Goal: Transaction & Acquisition: Purchase product/service

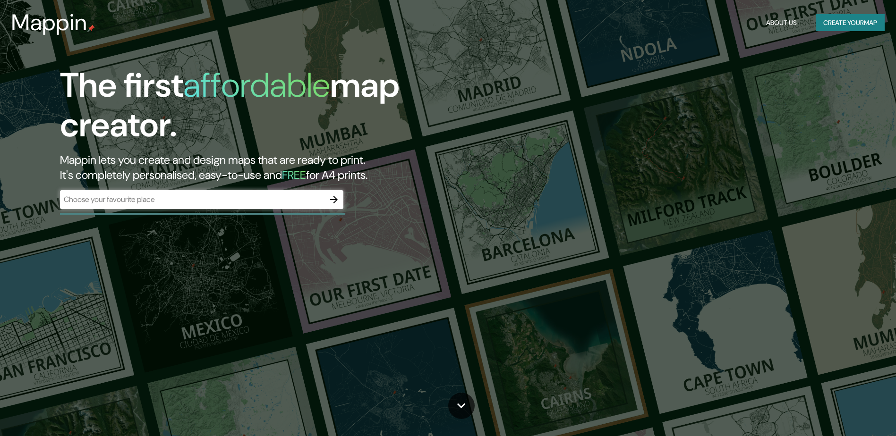
click at [123, 206] on div "​" at bounding box center [201, 199] width 283 height 19
paste input "643 E Nueva St, San Antonio, TX 78205, Estados Unidos"
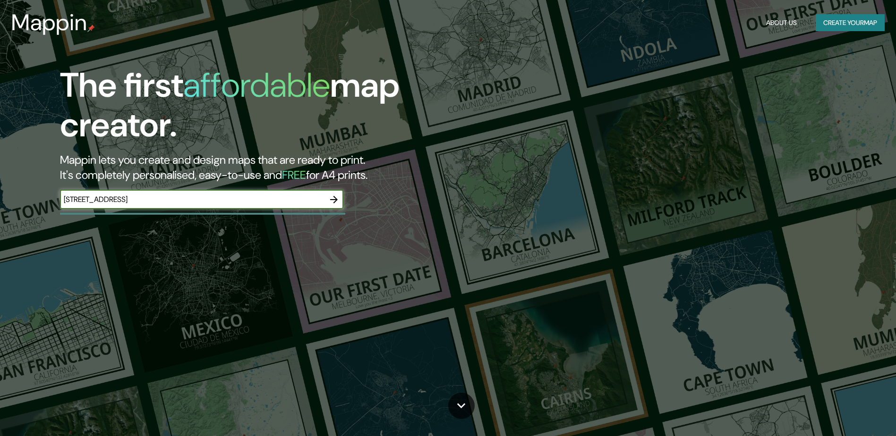
type input "643 E Nueva St, San Antonio, TX 78205, Estados Unidos"
click at [332, 197] on icon "button" at bounding box center [333, 199] width 11 height 11
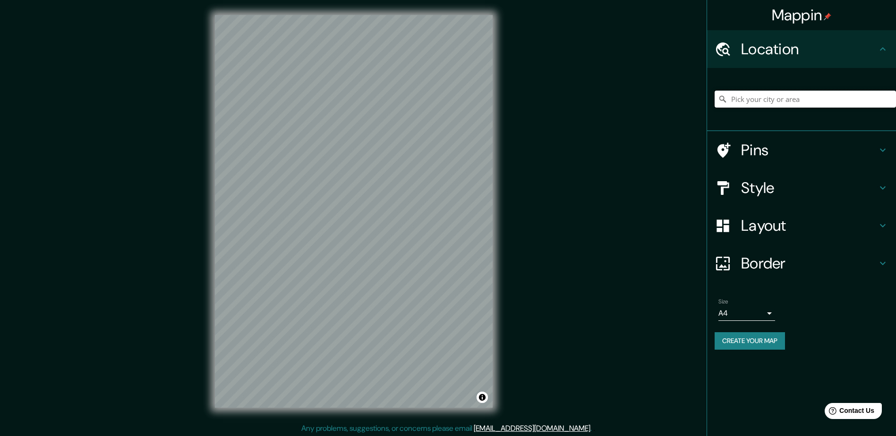
click at [754, 98] on input "Pick your city or area" at bounding box center [804, 99] width 181 height 17
paste input "643 E Nueva St, San Antonio, TX 78205, Estados Unidos"
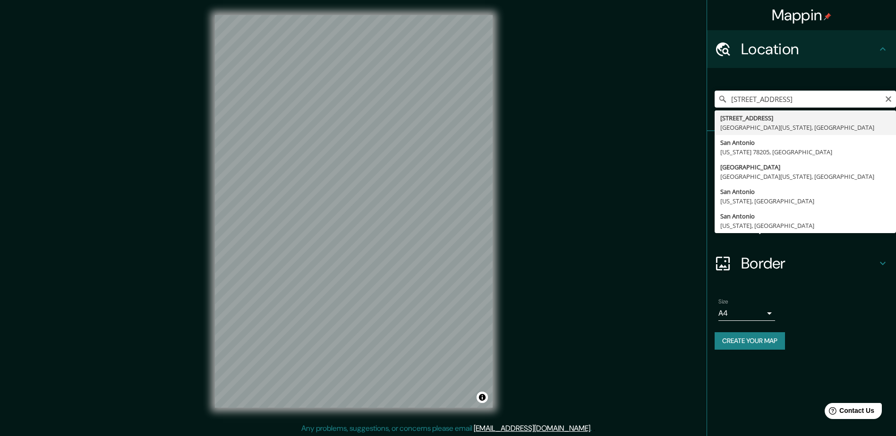
type input "643 East Nueva Street, San Antonio, Texas 78205, Estados Unidos"
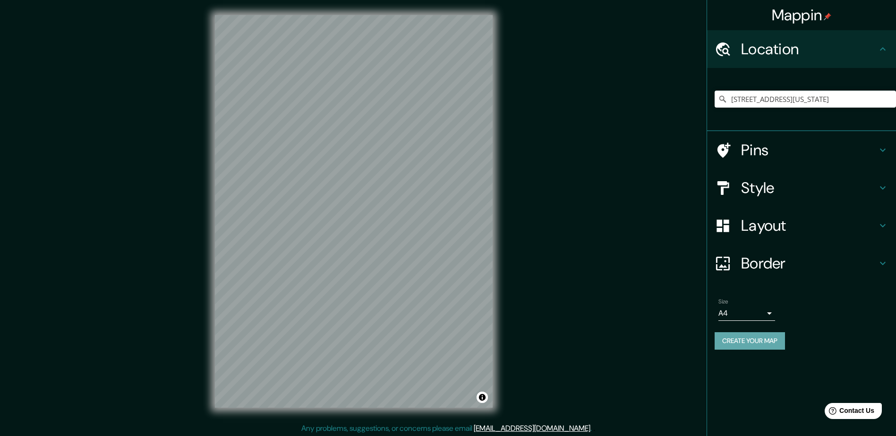
click at [741, 342] on button "Create your map" at bounding box center [749, 340] width 70 height 17
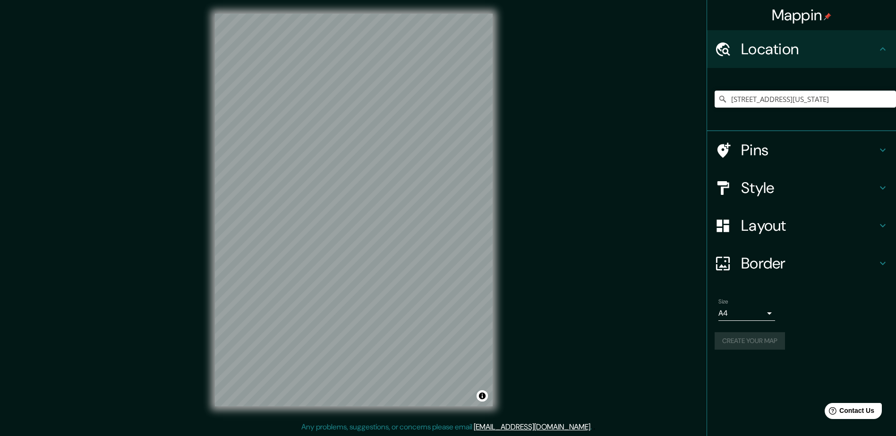
scroll to position [2, 0]
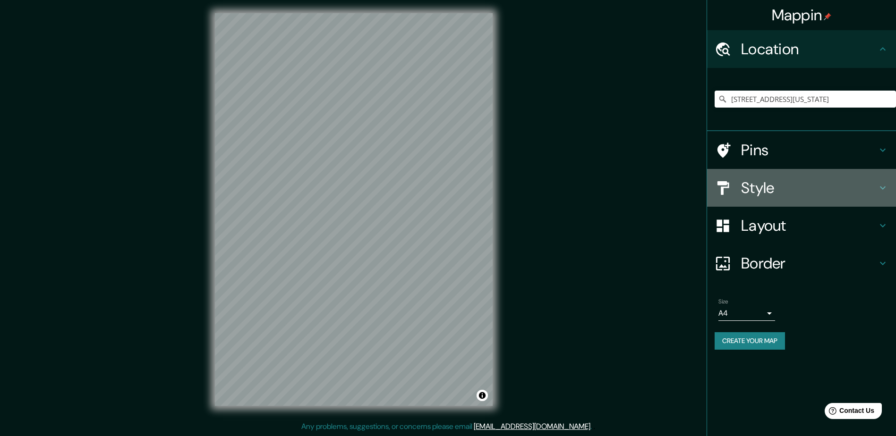
click at [824, 197] on h4 "Style" at bounding box center [809, 187] width 136 height 19
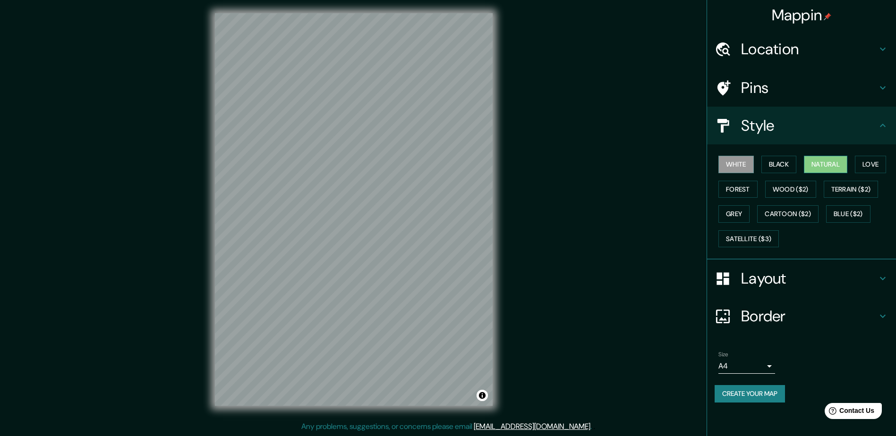
click at [805, 162] on button "Natural" at bounding box center [825, 164] width 43 height 17
click at [876, 164] on button "Love" at bounding box center [870, 164] width 31 height 17
click at [822, 163] on button "Natural" at bounding box center [825, 164] width 43 height 17
click at [739, 182] on button "Forest" at bounding box center [737, 189] width 39 height 17
click at [795, 187] on button "Wood ($2)" at bounding box center [790, 189] width 51 height 17
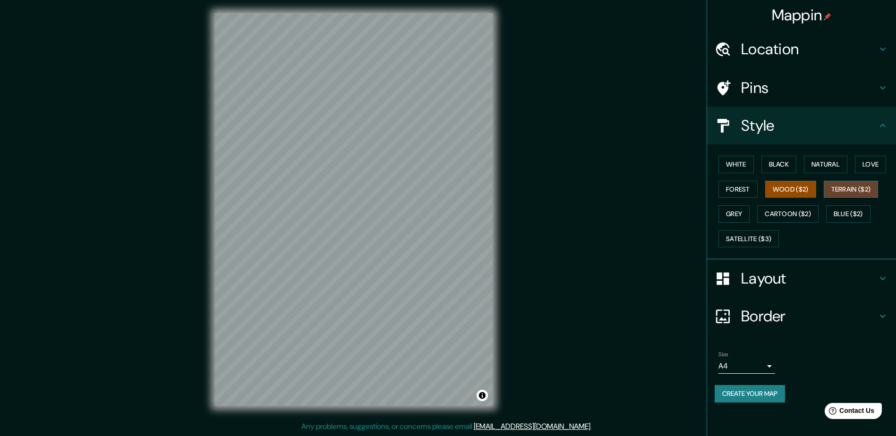
click at [855, 186] on button "Terrain ($2)" at bounding box center [850, 189] width 55 height 17
click at [749, 216] on button "Grey" at bounding box center [733, 213] width 31 height 17
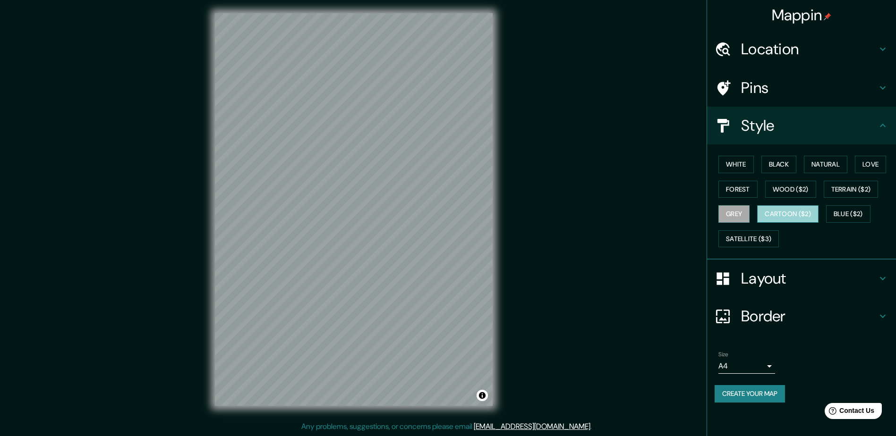
click at [813, 214] on button "Cartoon ($2)" at bounding box center [787, 213] width 61 height 17
click at [859, 209] on button "Blue ($2)" at bounding box center [848, 213] width 44 height 17
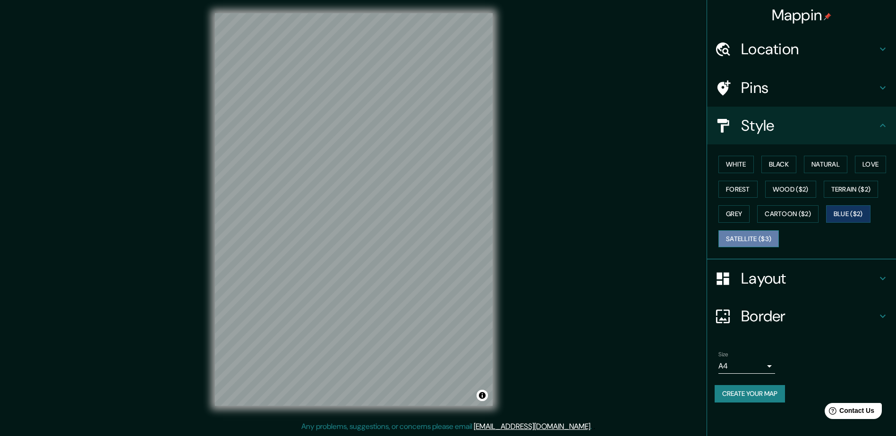
click at [734, 242] on button "Satellite ($3)" at bounding box center [748, 238] width 60 height 17
click at [789, 210] on button "Cartoon ($2)" at bounding box center [787, 213] width 61 height 17
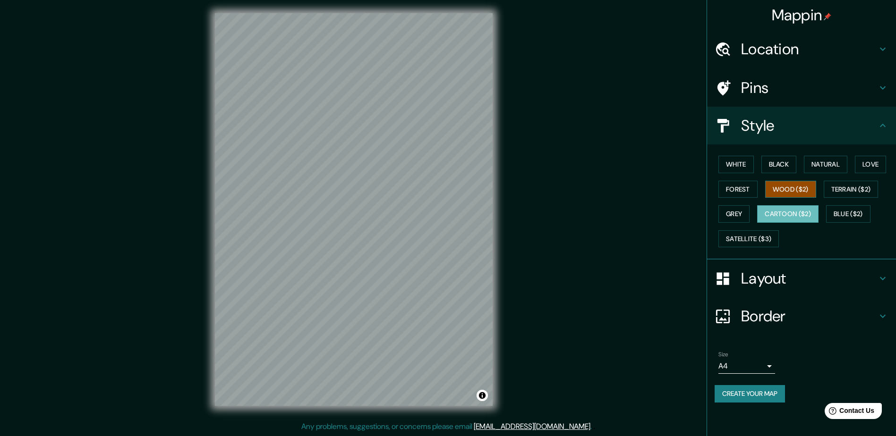
click at [804, 192] on button "Wood ($2)" at bounding box center [790, 189] width 51 height 17
click at [728, 173] on button "White" at bounding box center [735, 164] width 35 height 17
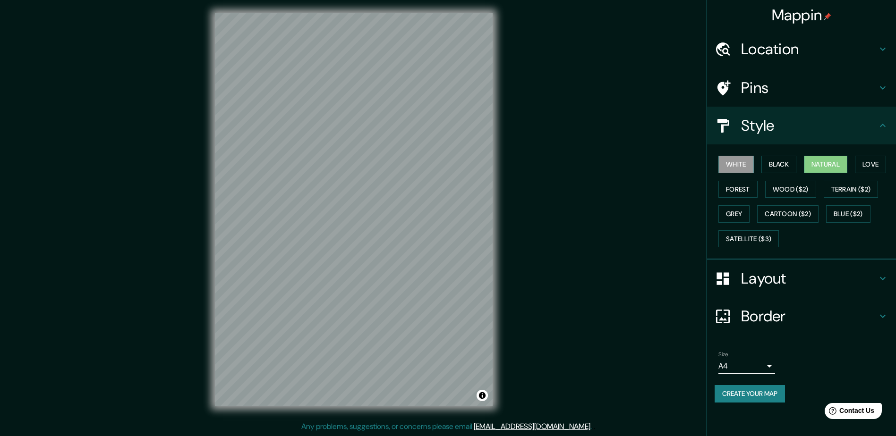
click at [846, 162] on button "Natural" at bounding box center [825, 164] width 43 height 17
click at [866, 162] on button "Love" at bounding box center [870, 164] width 31 height 17
click at [725, 183] on button "Forest" at bounding box center [737, 189] width 39 height 17
click at [797, 194] on button "Wood ($2)" at bounding box center [790, 189] width 51 height 17
click at [836, 158] on button "Natural" at bounding box center [825, 164] width 43 height 17
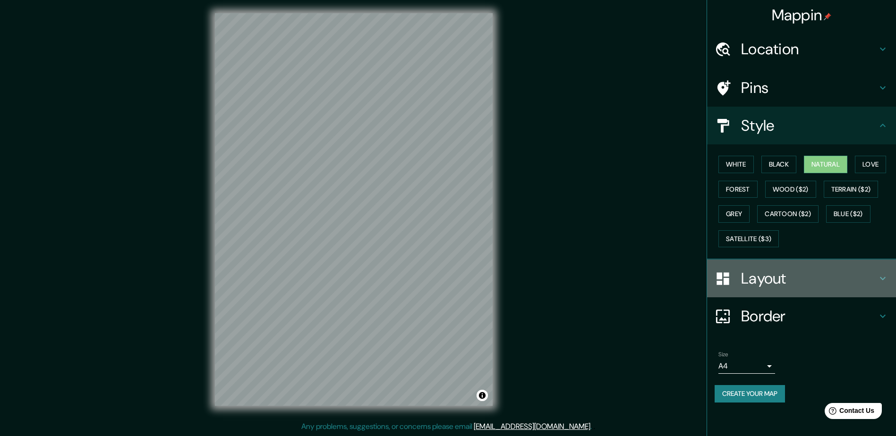
click at [758, 272] on h4 "Layout" at bounding box center [809, 278] width 136 height 19
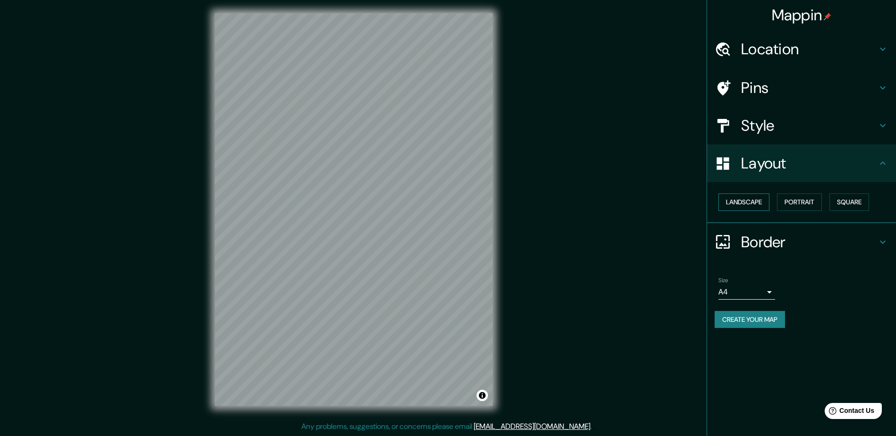
click at [749, 201] on button "Landscape" at bounding box center [743, 202] width 51 height 17
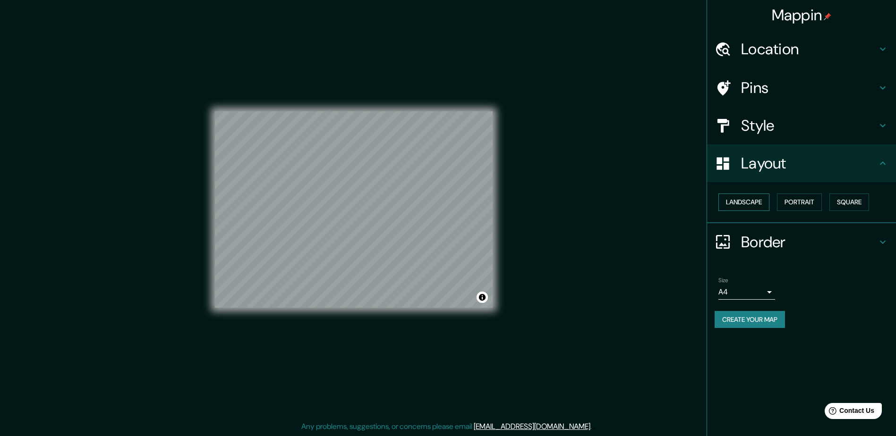
click at [749, 201] on button "Landscape" at bounding box center [743, 202] width 51 height 17
click at [811, 203] on button "Portrait" at bounding box center [799, 202] width 45 height 17
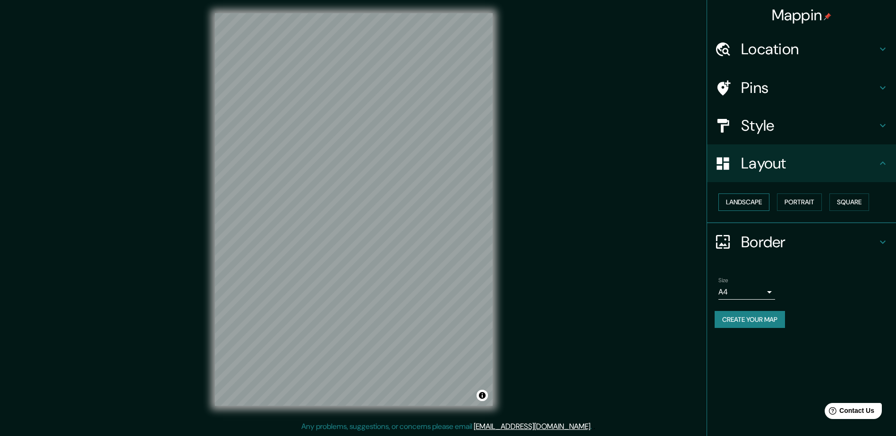
click at [742, 202] on button "Landscape" at bounding box center [743, 202] width 51 height 17
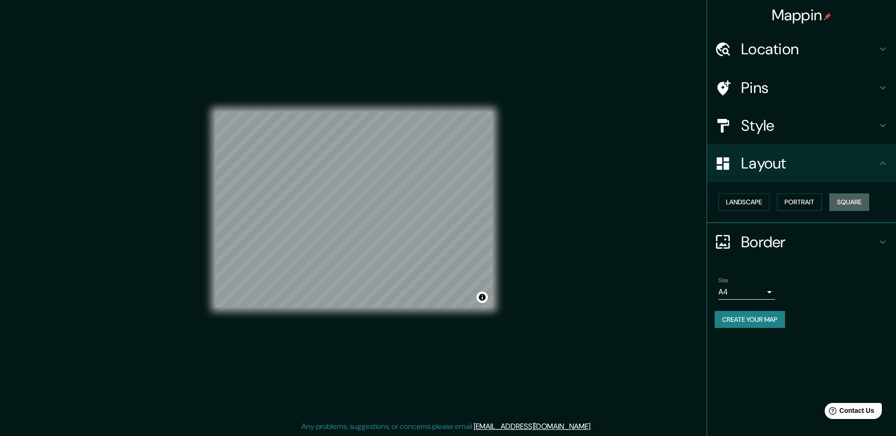
click at [869, 199] on button "Square" at bounding box center [849, 202] width 40 height 17
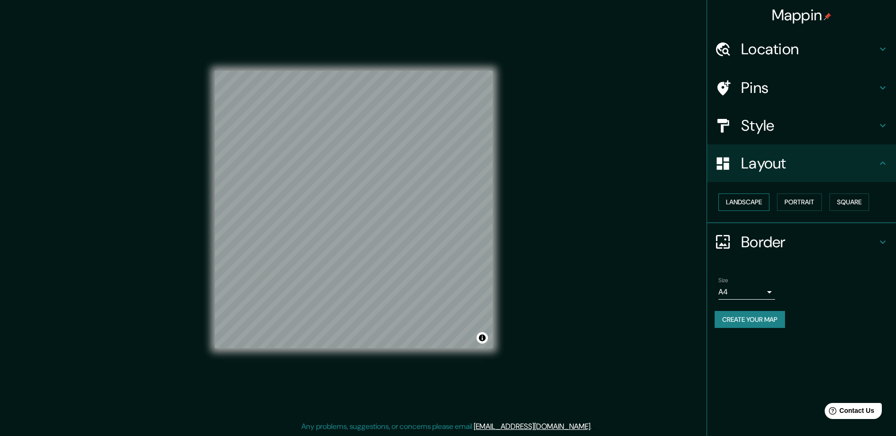
click at [736, 202] on button "Landscape" at bounding box center [743, 202] width 51 height 17
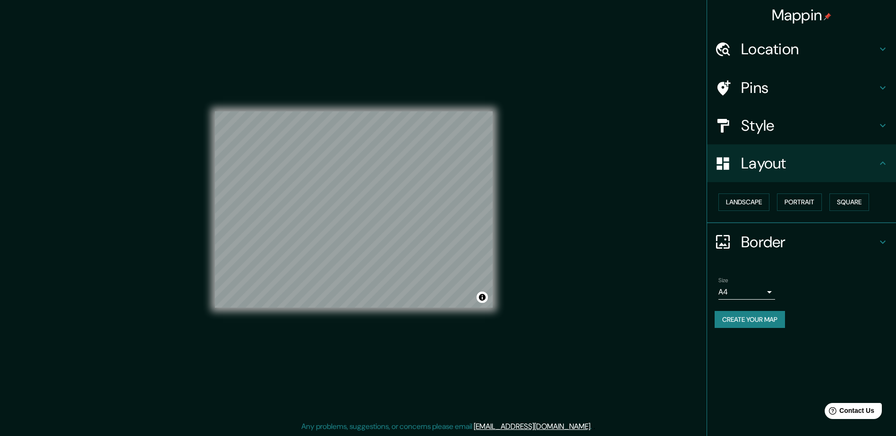
click at [786, 124] on h4 "Style" at bounding box center [809, 125] width 136 height 19
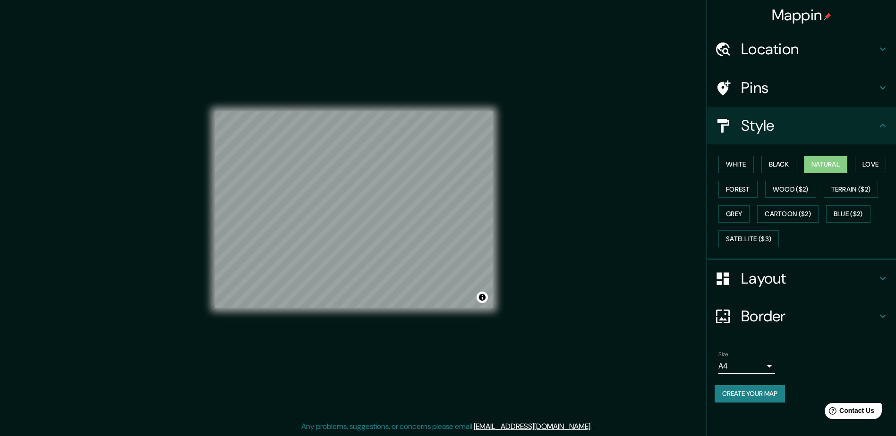
click at [602, 219] on div "Mappin Location 643 East Nueva Street, San Antonio, Texas 78205, Estados Unidos…" at bounding box center [448, 217] width 896 height 438
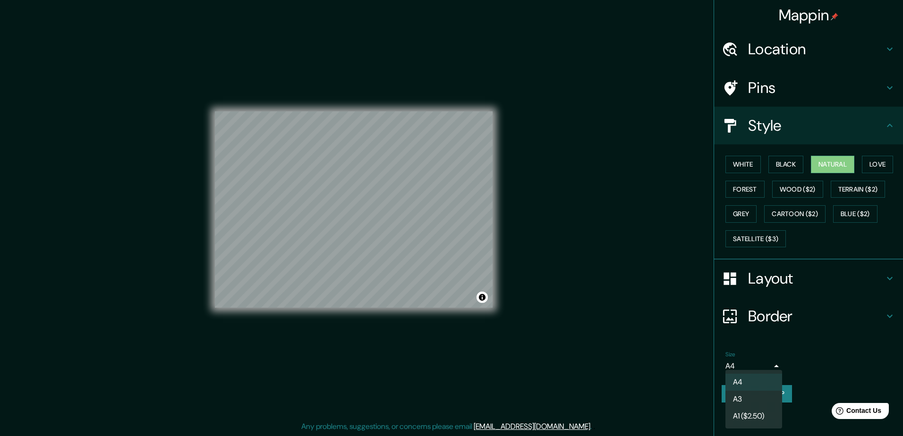
click at [763, 366] on body "Mappin Location 643 East Nueva Street, San Antonio, Texas 78205, Estados Unidos…" at bounding box center [451, 216] width 903 height 436
click at [733, 394] on li "A3" at bounding box center [753, 399] width 57 height 17
type input "a4"
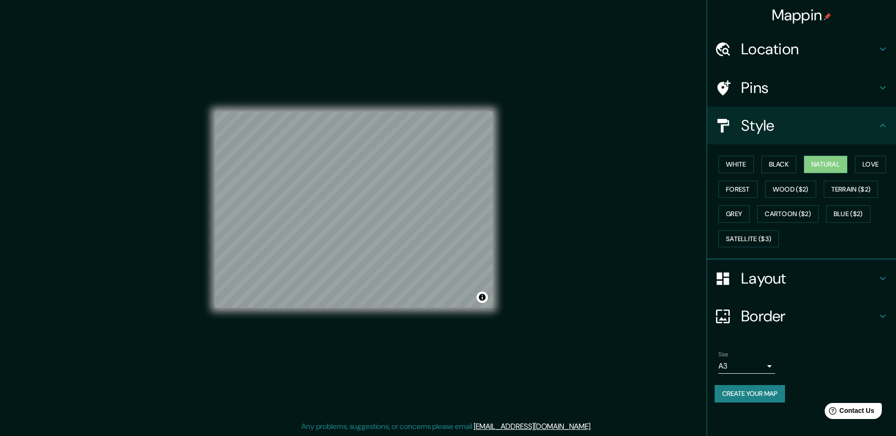
click at [770, 395] on button "Create your map" at bounding box center [749, 393] width 70 height 17
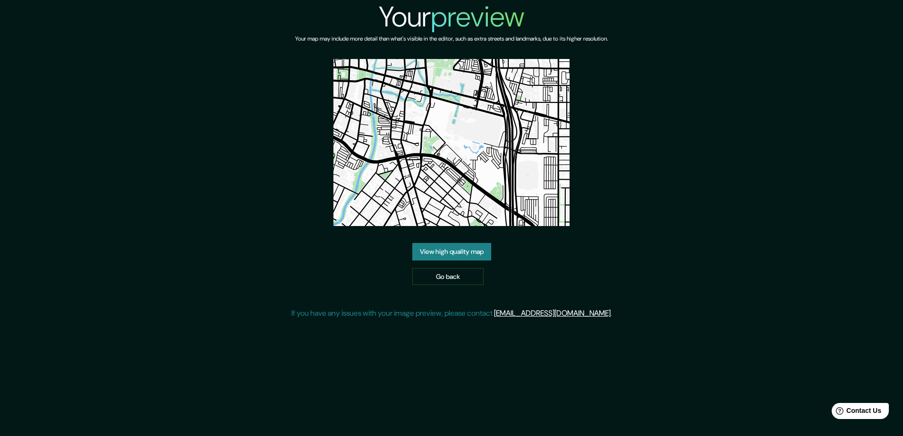
click at [450, 254] on link "View high quality map" at bounding box center [451, 251] width 79 height 17
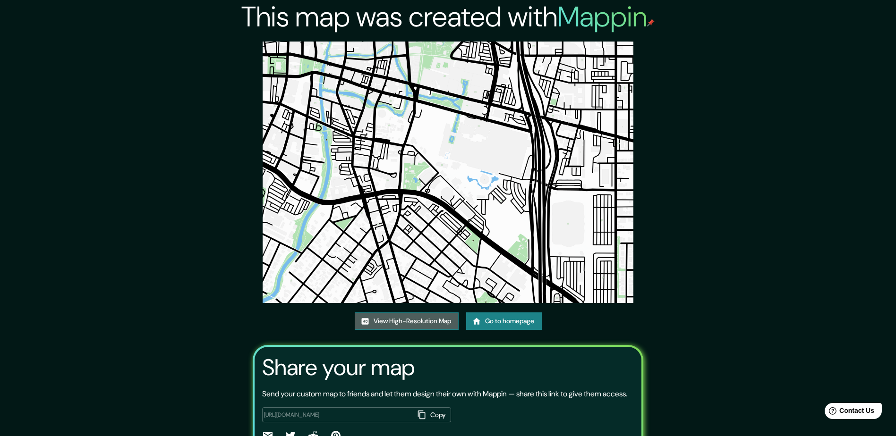
click at [420, 317] on link "View High-Resolution Map" at bounding box center [407, 321] width 104 height 17
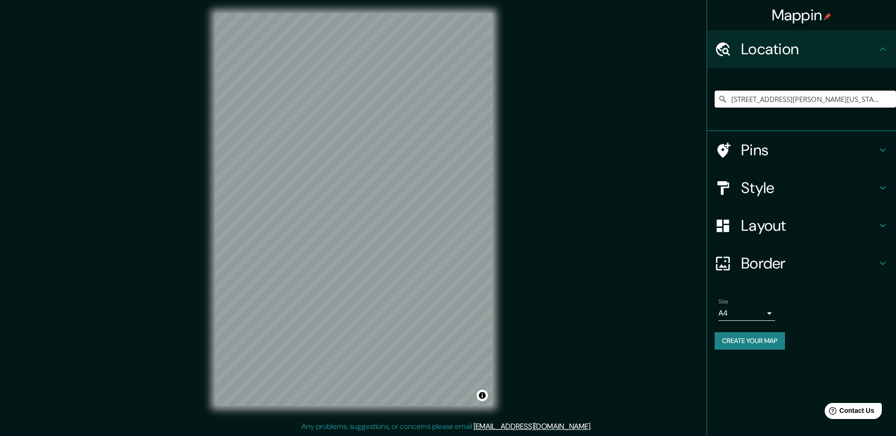
click at [804, 100] on input "[STREET_ADDRESS][PERSON_NAME][US_STATE]" at bounding box center [804, 99] width 181 height 17
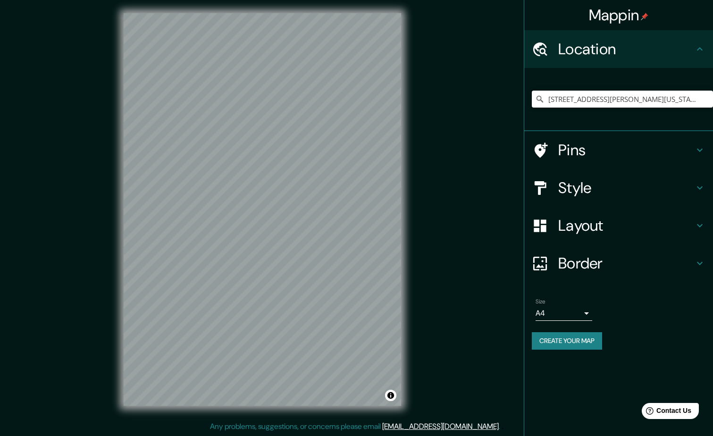
click at [668, 95] on input "[STREET_ADDRESS][PERSON_NAME][US_STATE]" at bounding box center [622, 99] width 181 height 17
click at [693, 102] on input "[STREET_ADDRESS][PERSON_NAME][US_STATE]" at bounding box center [622, 99] width 181 height 17
click at [697, 103] on input "[STREET_ADDRESS][PERSON_NAME][US_STATE]" at bounding box center [622, 99] width 181 height 17
click at [631, 103] on input "643 East Nueva Street, San Antonio, Texas 78205, Estados Unidos" at bounding box center [622, 99] width 181 height 17
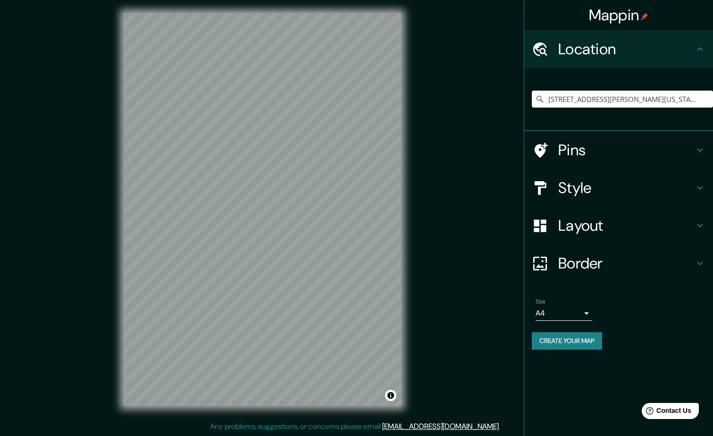
click at [631, 103] on input "643 East Nueva Street, San Antonio, Texas 78205, Estados Unidos" at bounding box center [622, 99] width 181 height 17
click at [694, 99] on input "643 East Nueva Street, San Antonio, Texas 78205, Estados Unidos" at bounding box center [622, 99] width 181 height 17
click at [701, 105] on input "643 East Nueva Street, San Antonio, Texas 78205, Estados Unidos" at bounding box center [622, 99] width 181 height 17
click at [622, 100] on input "643 East Nueva Street, San Antonio, Texas 78205, Estados Unidos" at bounding box center [622, 99] width 181 height 17
click at [607, 100] on input "[STREET_ADDRESS][US_STATE]" at bounding box center [622, 99] width 181 height 17
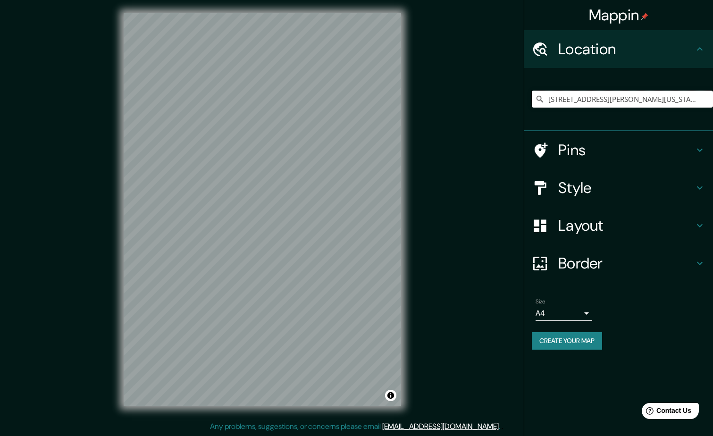
click at [699, 93] on input "[STREET_ADDRESS][US_STATE]" at bounding box center [622, 99] width 181 height 17
click at [700, 100] on input "[STREET_ADDRESS][US_STATE]" at bounding box center [622, 99] width 181 height 17
click at [695, 100] on input "[STREET_ADDRESS][US_STATE]" at bounding box center [622, 99] width 181 height 17
click at [650, 92] on input "[STREET_ADDRESS][US_STATE]" at bounding box center [622, 99] width 181 height 17
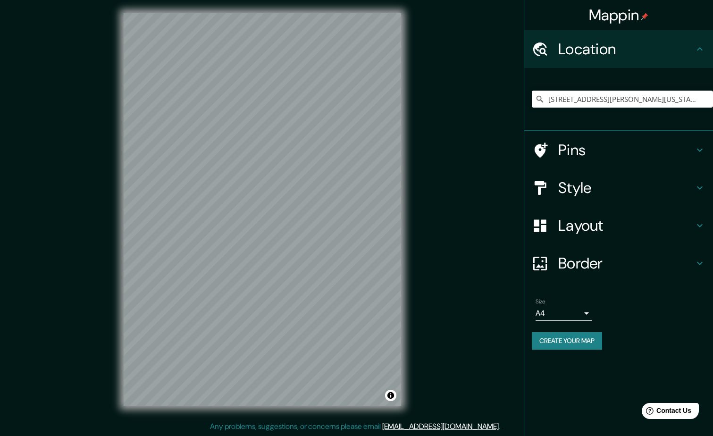
click at [673, 87] on div "[STREET_ADDRESS][US_STATE]" at bounding box center [622, 99] width 181 height 47
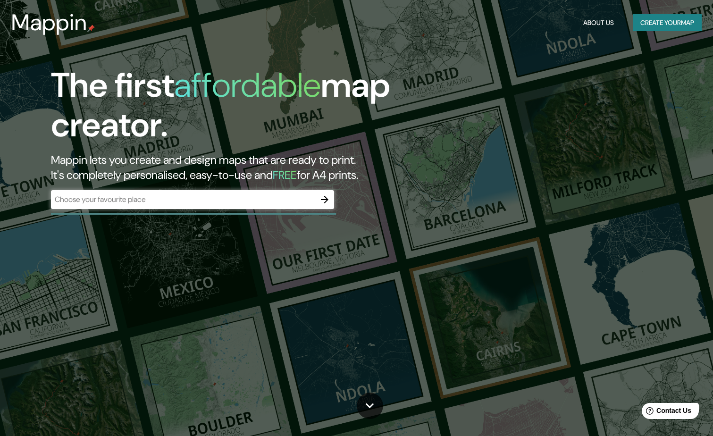
click at [247, 208] on div "​" at bounding box center [192, 199] width 283 height 19
paste input "Instituto Cultural de México"
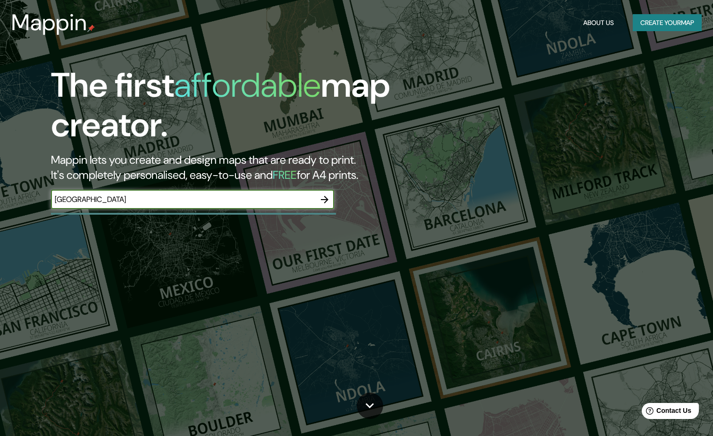
click at [264, 199] on input "Instituto Cultural de México" at bounding box center [183, 199] width 264 height 11
type input "Instituto Cultural de México, EEUU"
click at [327, 200] on icon "button" at bounding box center [325, 200] width 8 height 8
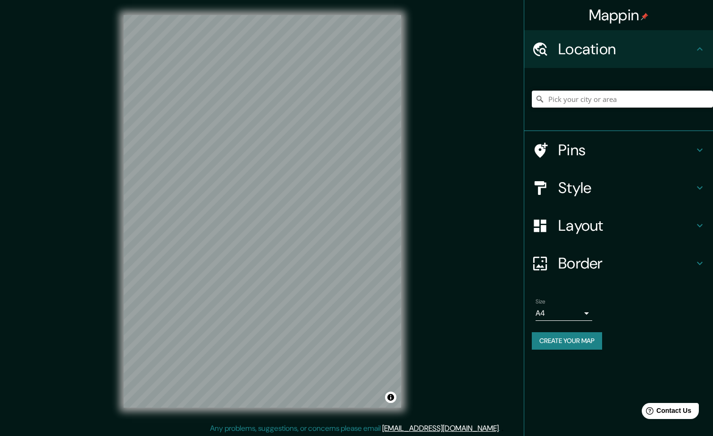
click at [581, 94] on input "Pick your city or area" at bounding box center [622, 99] width 181 height 17
paste input "Instituto Cultural de México"
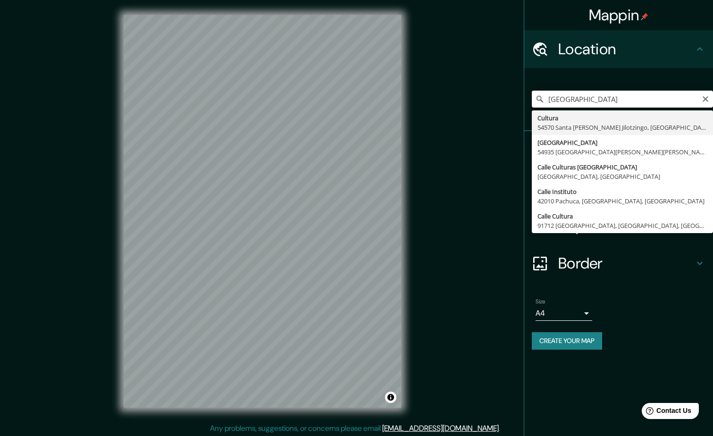
drag, startPoint x: 652, startPoint y: 98, endPoint x: 423, endPoint y: 116, distance: 230.1
click at [423, 116] on div "Mappin Location Instituto Cultural de México Cultura 54570 Santa Ana Jilotzingo…" at bounding box center [356, 219] width 713 height 438
paste input "[STREET_ADDRESS]"
type input "[STREET_ADDRESS][US_STATE]"
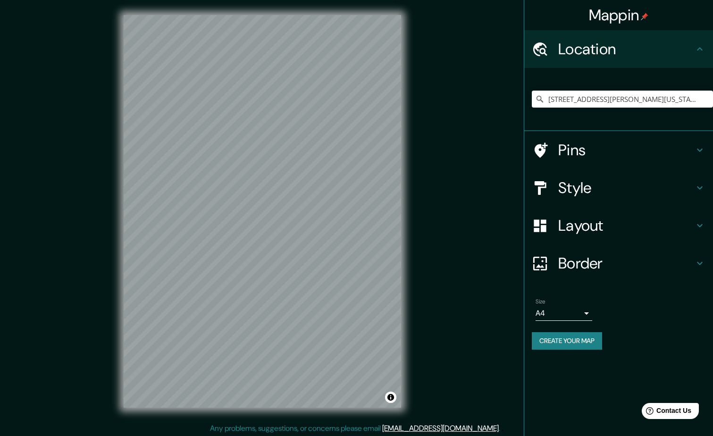
click at [585, 225] on h4 "Layout" at bounding box center [627, 225] width 136 height 19
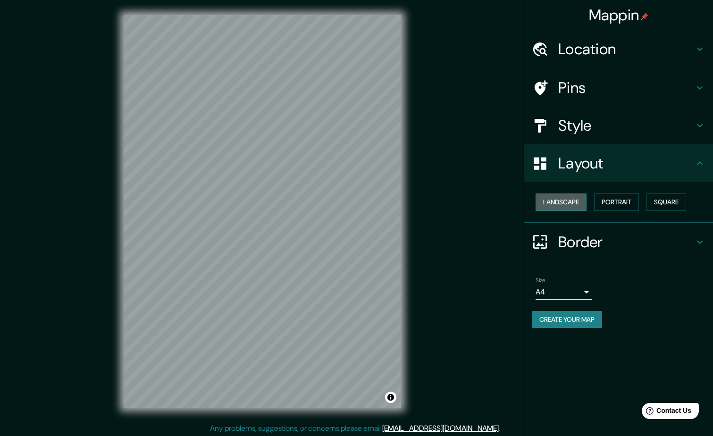
click at [576, 197] on button "Landscape" at bounding box center [561, 202] width 51 height 17
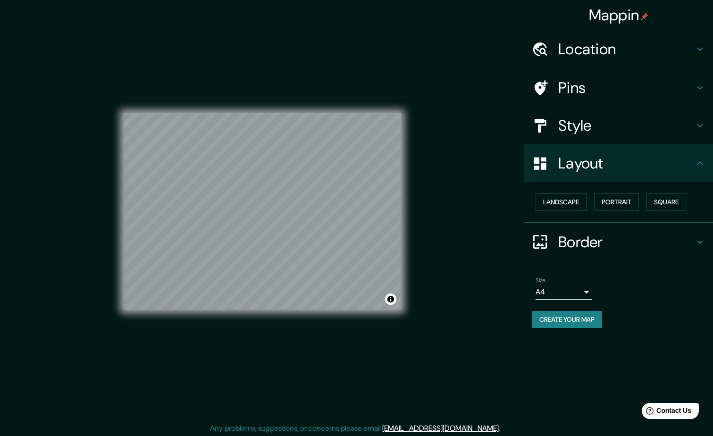
click at [581, 83] on h4 "Pins" at bounding box center [627, 87] width 136 height 19
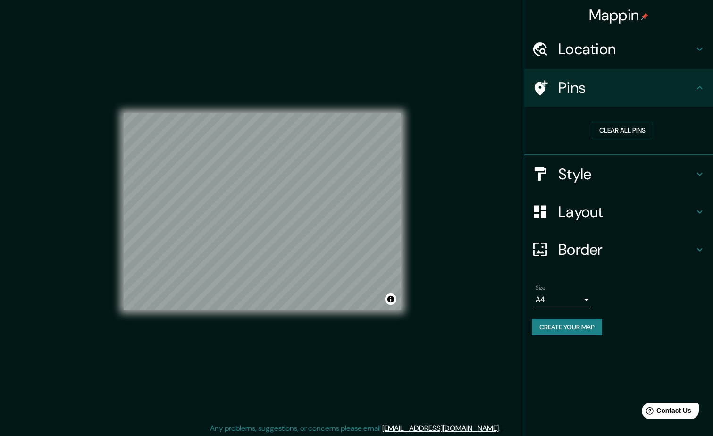
click at [613, 176] on h4 "Style" at bounding box center [627, 174] width 136 height 19
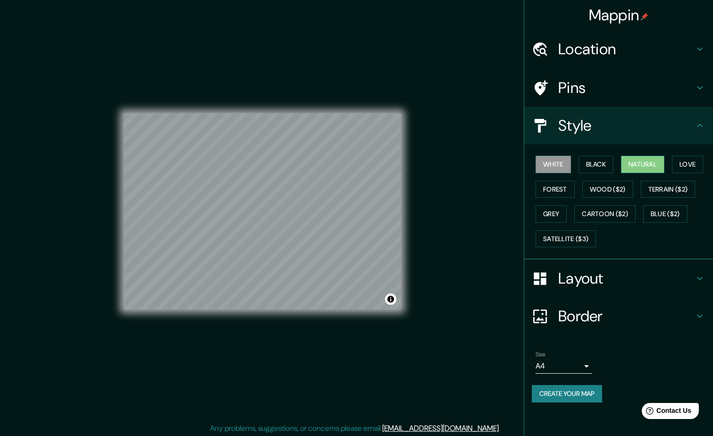
click at [650, 164] on button "Natural" at bounding box center [642, 164] width 43 height 17
click at [260, 188] on div at bounding box center [260, 186] width 8 height 8
click at [251, 214] on div at bounding box center [253, 214] width 8 height 8
click at [573, 386] on button "Create your map" at bounding box center [567, 393] width 70 height 17
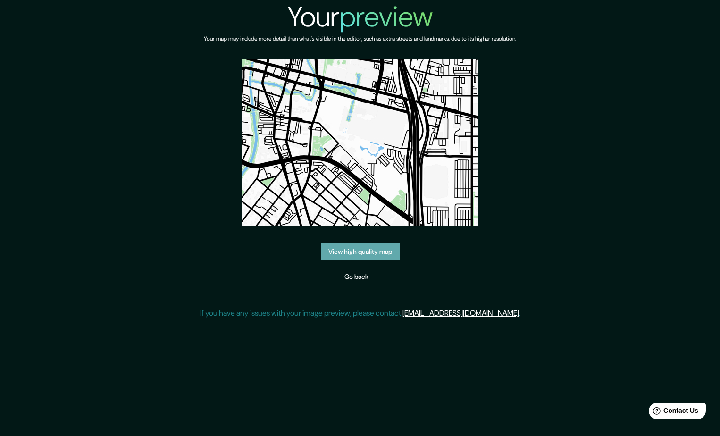
click at [361, 252] on link "View high quality map" at bounding box center [360, 251] width 79 height 17
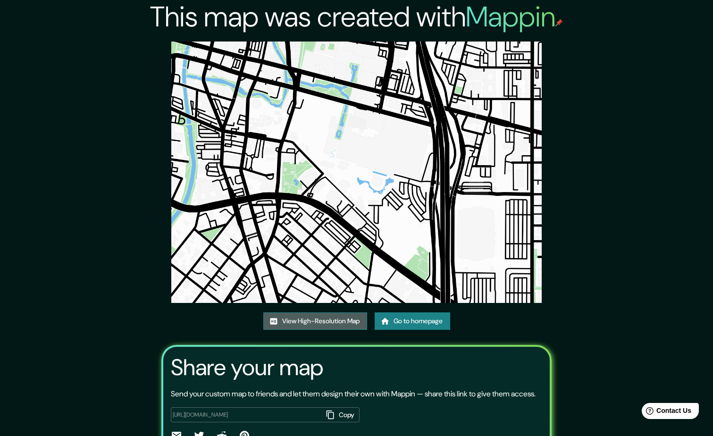
click at [322, 322] on link "View High-Resolution Map" at bounding box center [315, 321] width 104 height 17
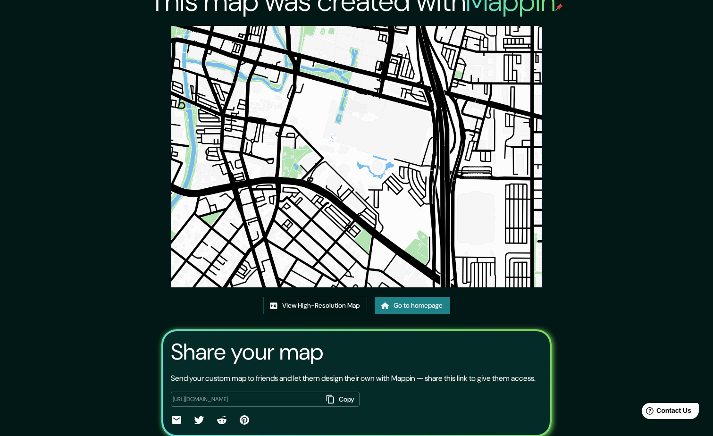
scroll to position [14, 0]
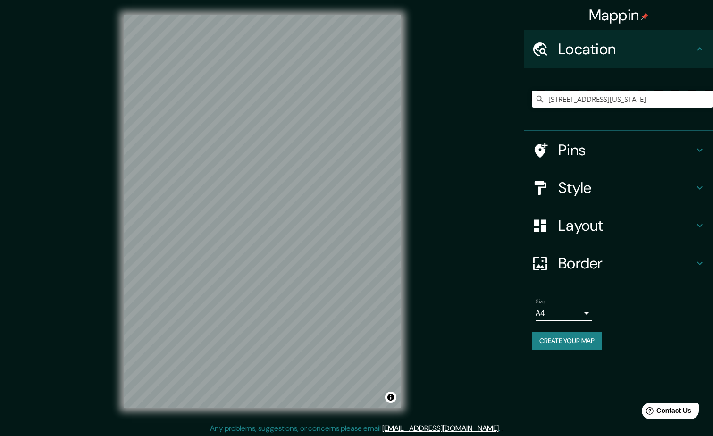
click at [675, 101] on input "[STREET_ADDRESS][US_STATE]" at bounding box center [622, 99] width 181 height 17
drag, startPoint x: 702, startPoint y: 101, endPoint x: 452, endPoint y: 112, distance: 249.5
click at [452, 112] on div "Mappin Location [STREET_ADDRESS][US_STATE] Pins Style Layout Border Choose a bo…" at bounding box center [356, 219] width 713 height 438
type input "05, [GEOGRAPHIC_DATA]"
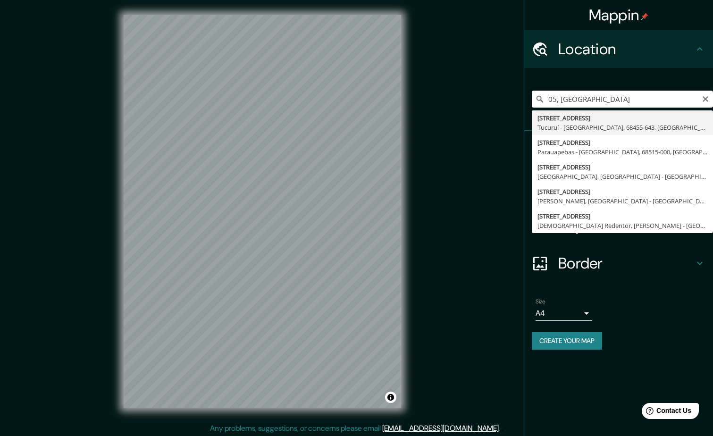
drag, startPoint x: 626, startPoint y: 102, endPoint x: 491, endPoint y: 114, distance: 135.1
click at [491, 112] on div "Mappin Location 05, [GEOGRAPHIC_DATA] [GEOGRAPHIC_DATA] 05 [GEOGRAPHIC_DATA] - …" at bounding box center [356, 219] width 713 height 438
paste input "[STREET_ADDRESS]"
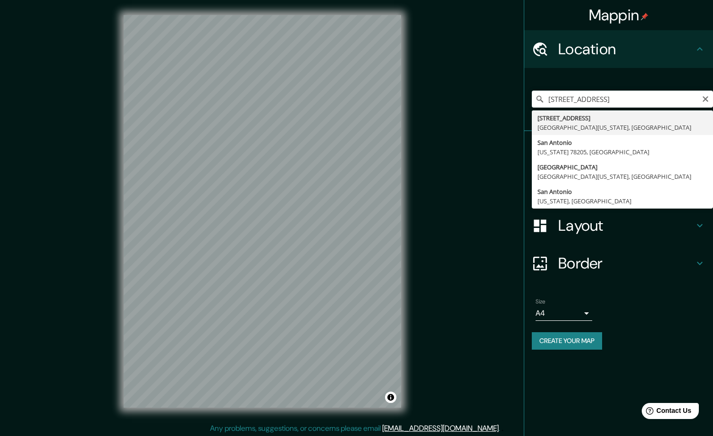
type input "[STREET_ADDRESS][US_STATE]"
